Goal: Complete application form

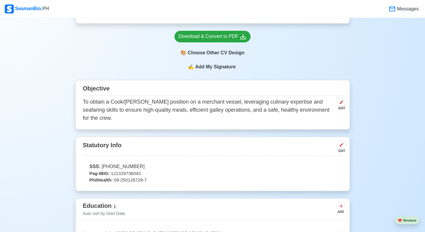
scroll to position [119, 0]
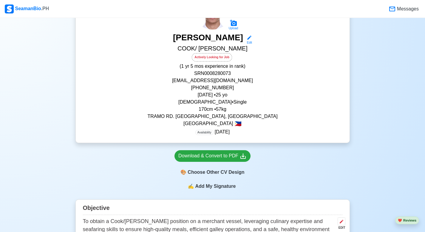
click at [206, 86] on p "[PHONE_NUMBER]" at bounding box center [213, 87] width 260 height 7
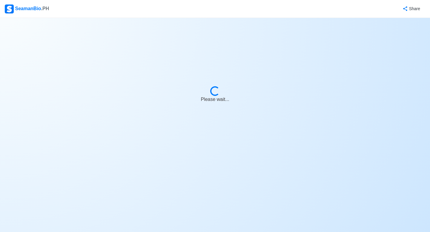
select select "Actively Looking for Job"
select select "Visible for Hiring"
select select "Single"
select select "[DEMOGRAPHIC_DATA]"
select select "PH"
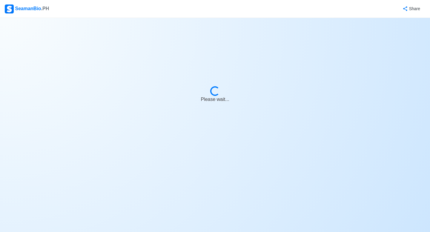
select select "1"
select select "5"
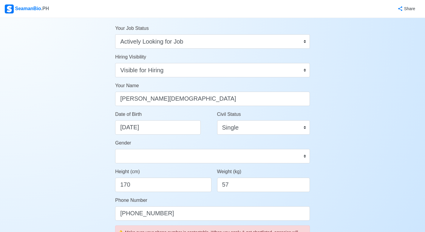
scroll to position [30, 0]
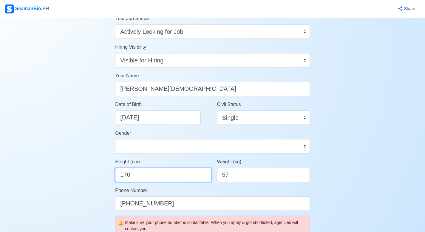
click at [135, 175] on input "170" at bounding box center [163, 175] width 96 height 14
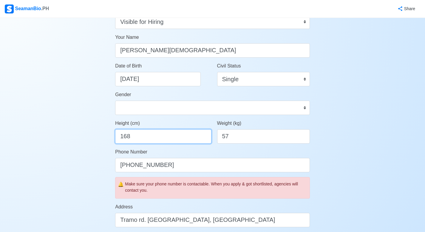
scroll to position [149, 0]
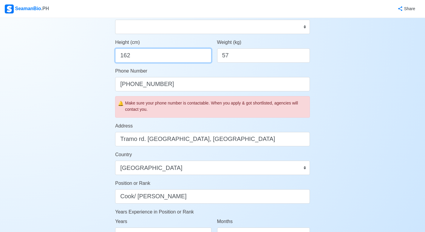
type input "162"
click at [82, 160] on div "Account Setup 🗂️ Your Job Status Onboard Actively Looking for Job Not Looking f…" at bounding box center [212, 141] width 425 height 544
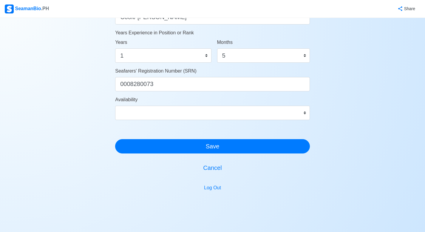
scroll to position [179, 0]
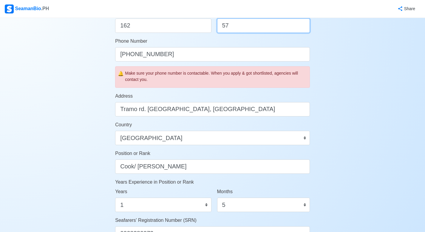
click at [235, 22] on input "57" at bounding box center [263, 25] width 93 height 14
type input "55"
click at [54, 125] on div "Account Setup 🗂️ Your Job Status Onboard Actively Looking for Job Not Looking f…" at bounding box center [212, 111] width 425 height 544
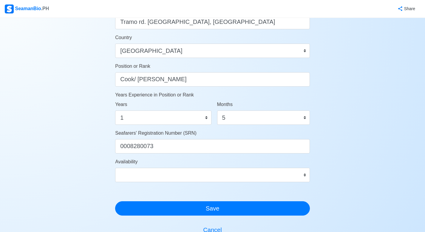
scroll to position [328, 0]
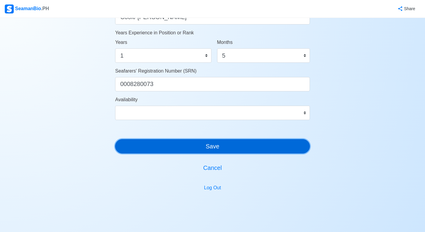
click at [243, 150] on button "Save" at bounding box center [212, 146] width 195 height 14
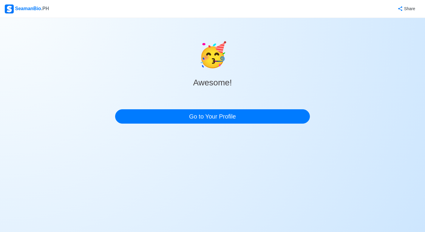
scroll to position [0, 0]
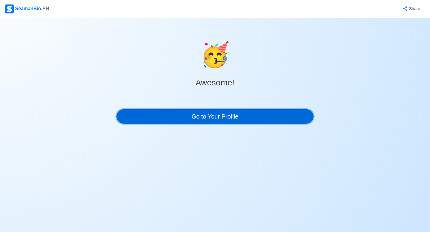
click at [215, 122] on link "Go to Your Profile" at bounding box center [214, 116] width 197 height 14
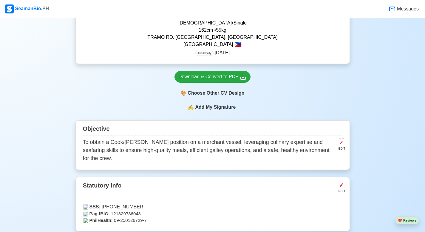
scroll to position [89, 0]
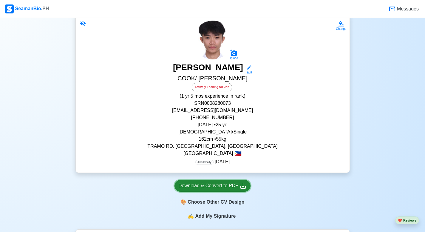
click at [209, 182] on link "Download & Convert to PDF" at bounding box center [213, 186] width 76 height 12
